Goal: Information Seeking & Learning: Learn about a topic

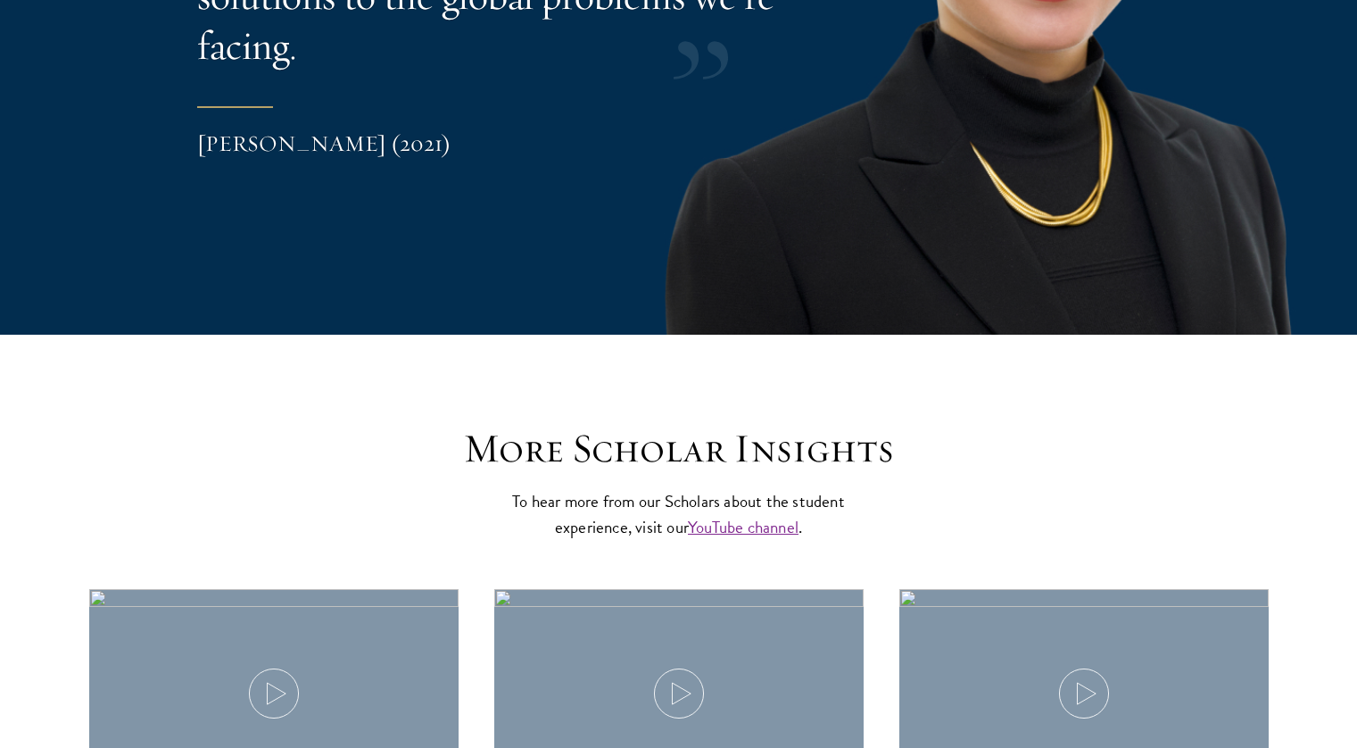
scroll to position [5481, 0]
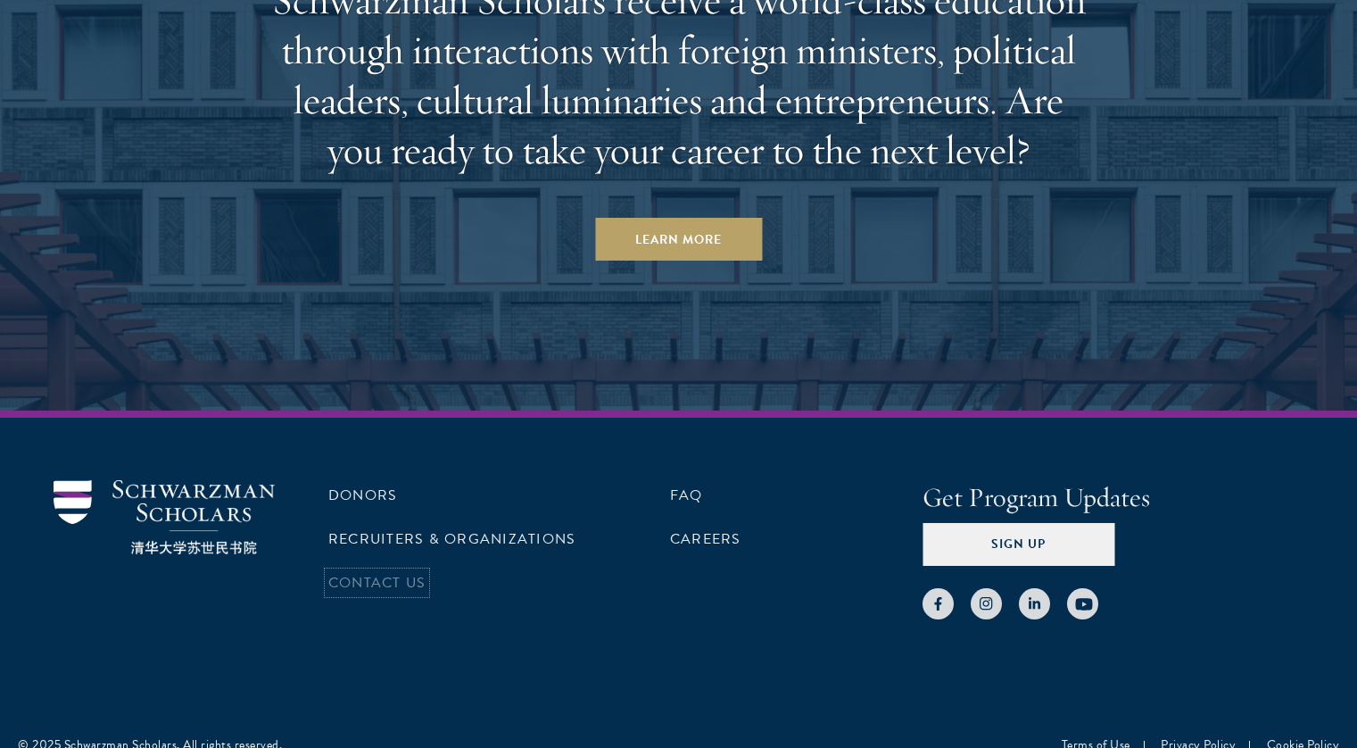
click at [384, 572] on link "Contact Us" at bounding box center [376, 582] width 97 height 21
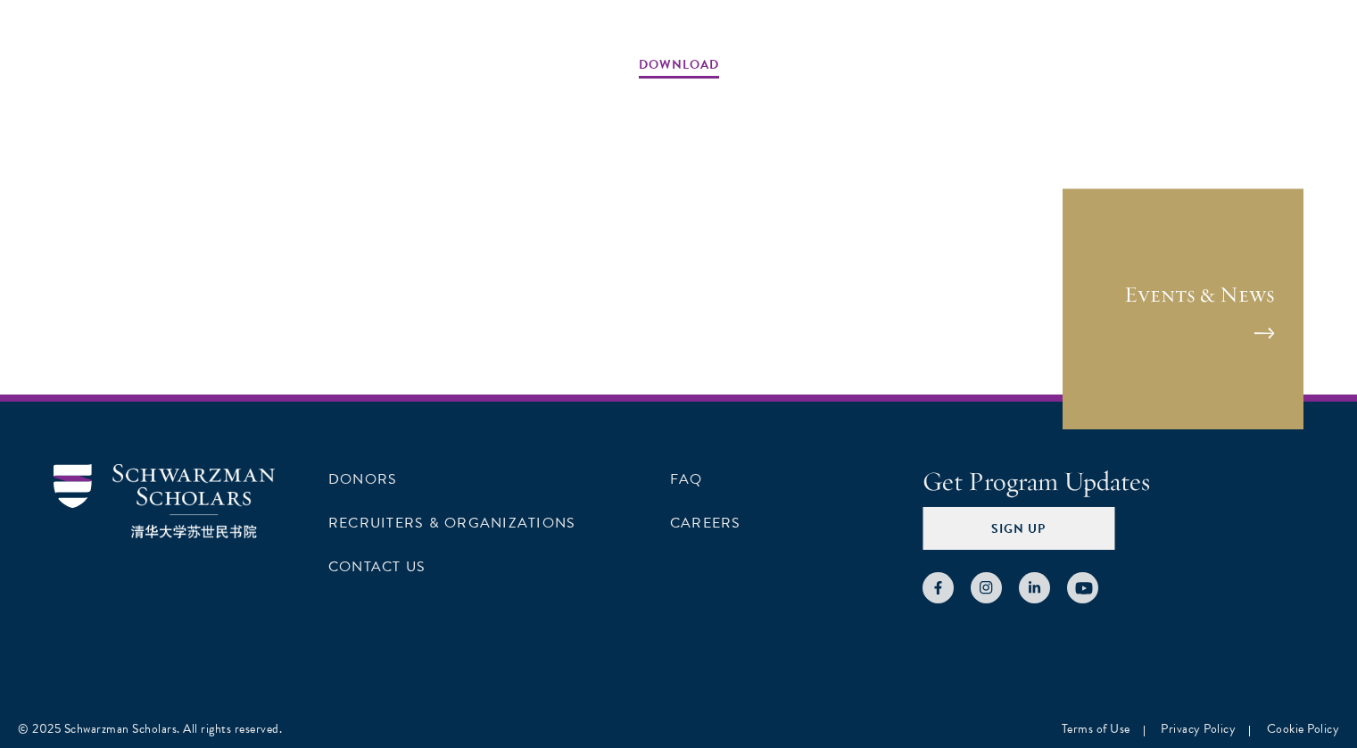
scroll to position [2847, 0]
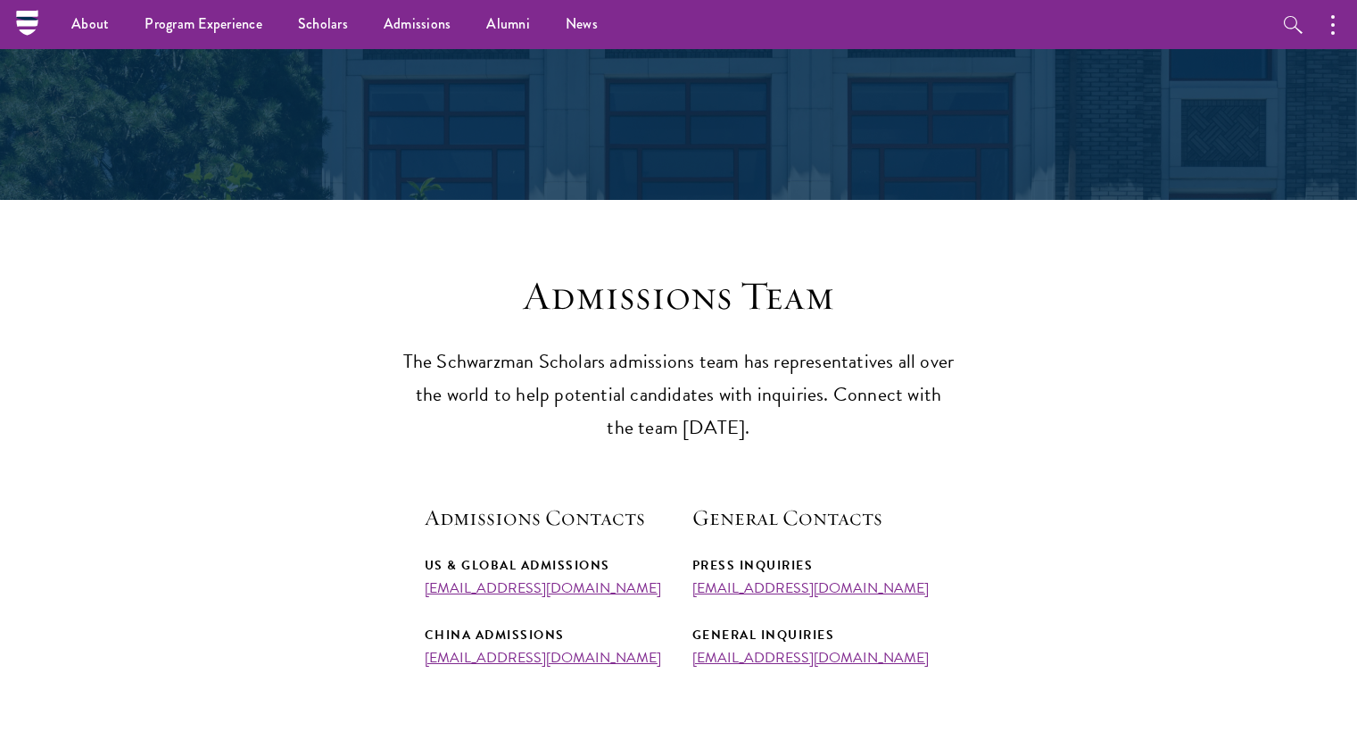
drag, startPoint x: 328, startPoint y: 389, endPoint x: 329, endPoint y: -56, distance: 445.2
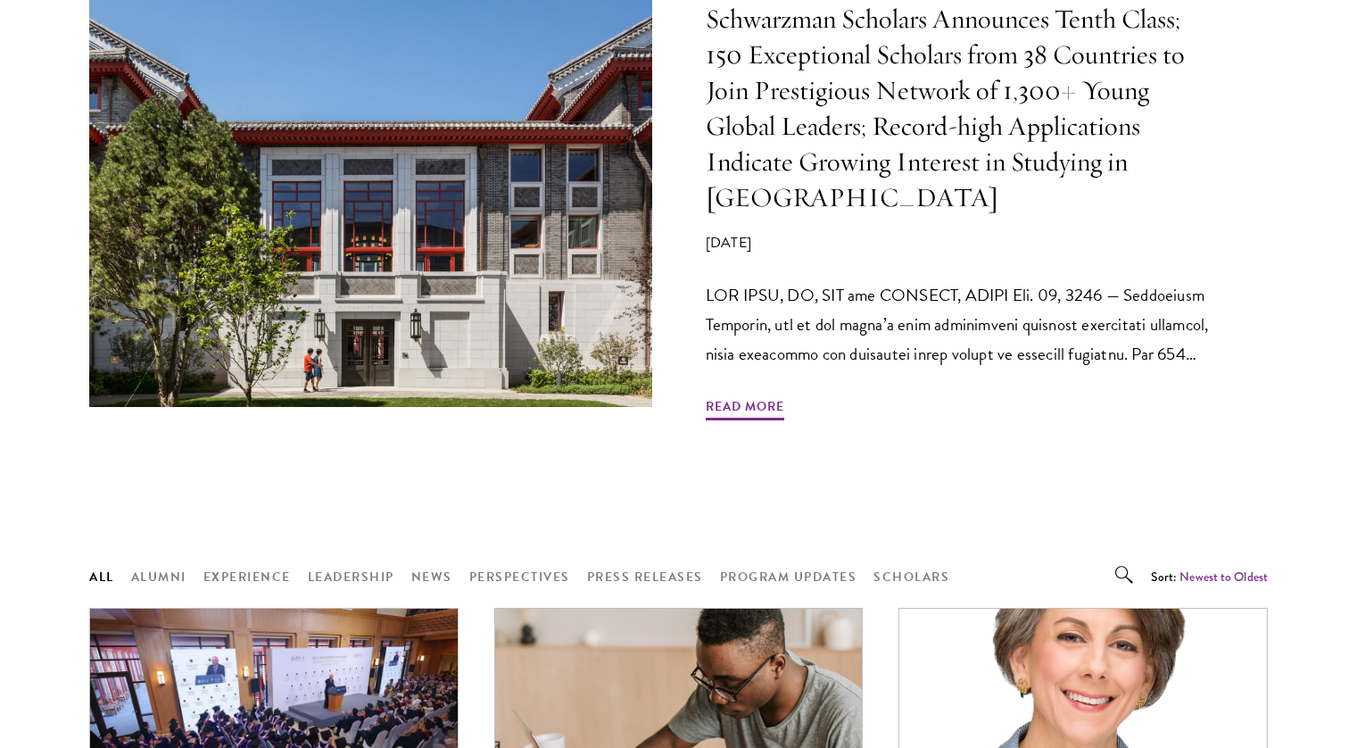
scroll to position [972, 0]
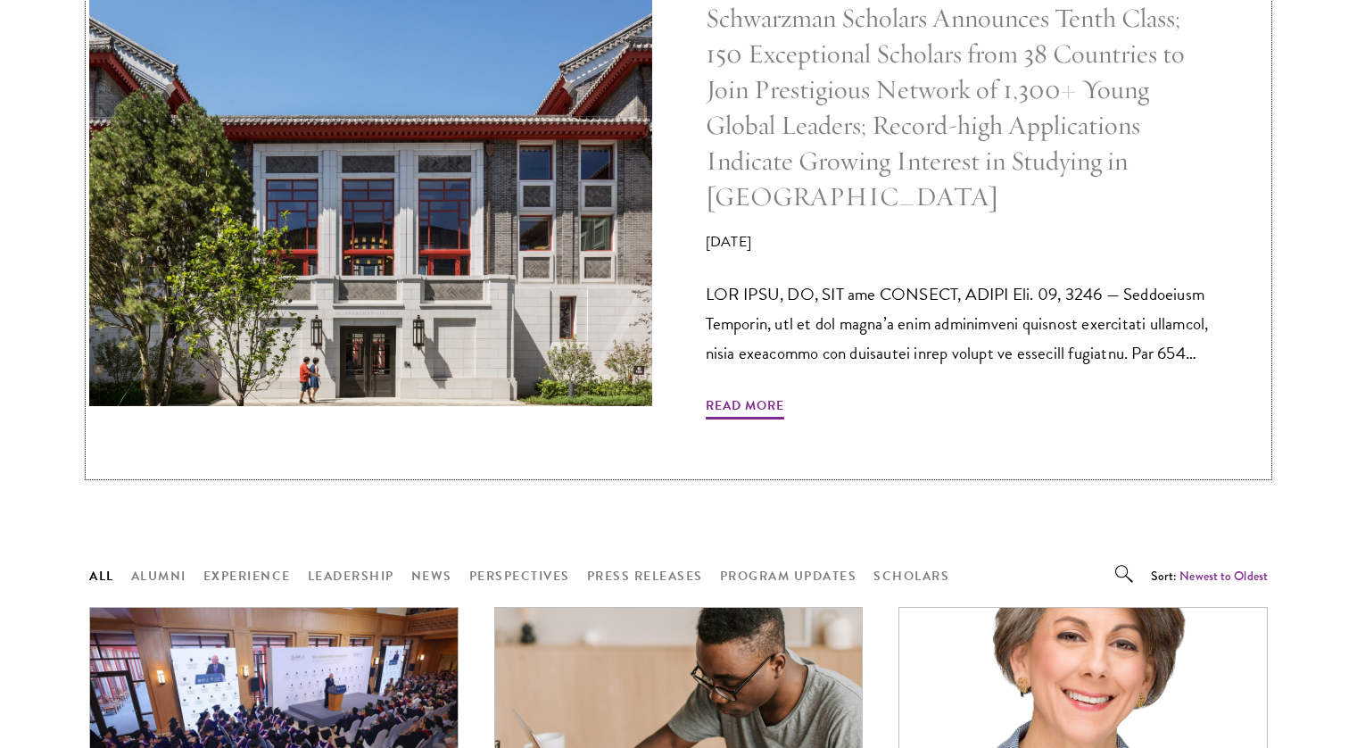
click at [318, 333] on img at bounding box center [370, 195] width 598 height 448
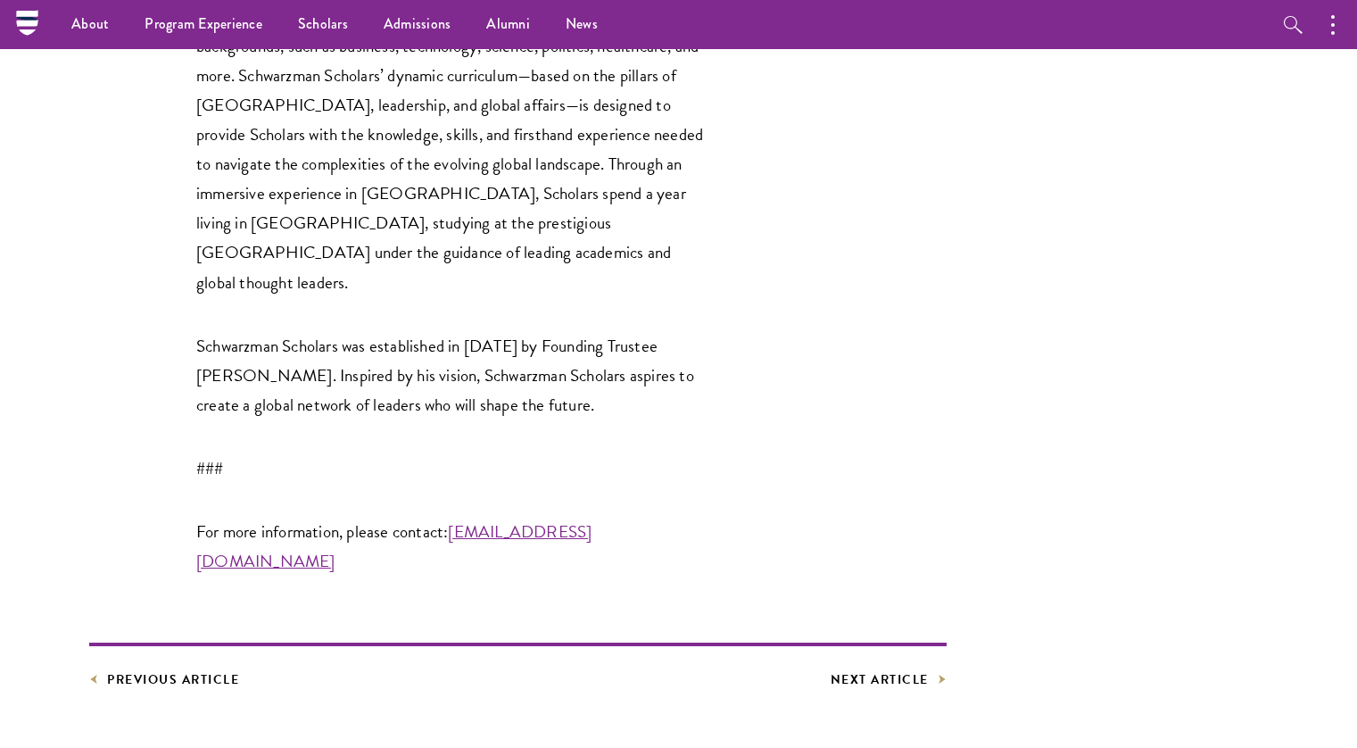
scroll to position [4699, 0]
